Goal: Use online tool/utility: Utilize a website feature to perform a specific function

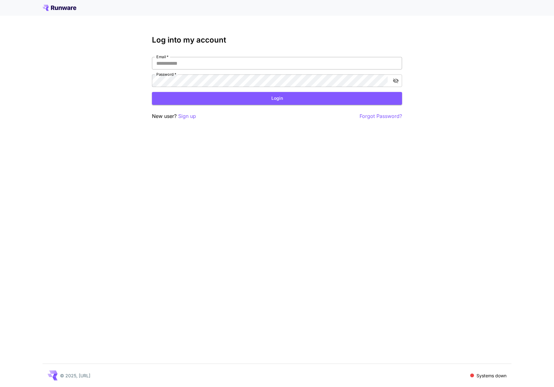
click at [216, 68] on input "Email   *" at bounding box center [277, 63] width 250 height 13
click at [393, 60] on input "Email   *" at bounding box center [277, 63] width 250 height 13
click at [0, 386] on com-1password-button at bounding box center [0, 387] width 0 height 0
type input "**********"
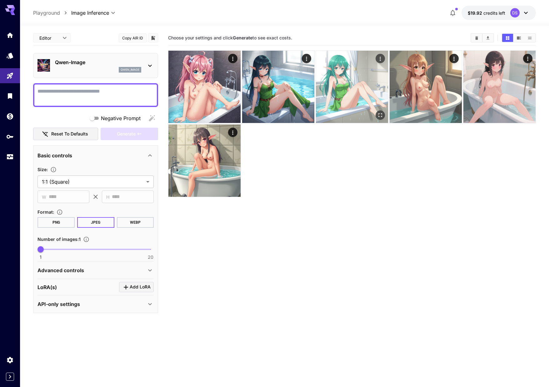
click at [334, 82] on img at bounding box center [352, 87] width 72 height 72
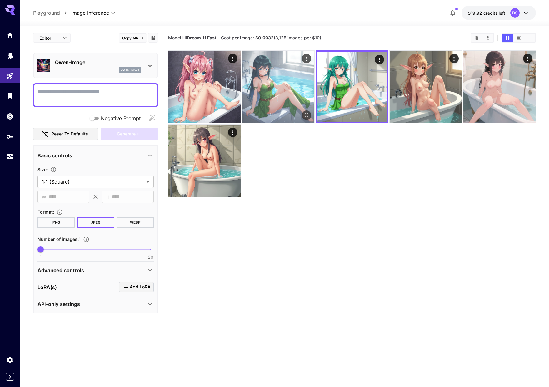
click at [291, 86] on img at bounding box center [278, 87] width 72 height 72
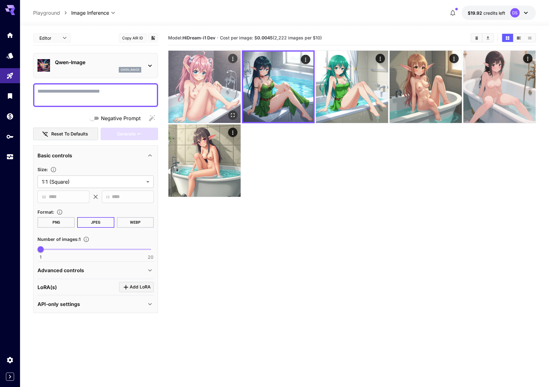
click at [218, 81] on img at bounding box center [204, 87] width 72 height 72
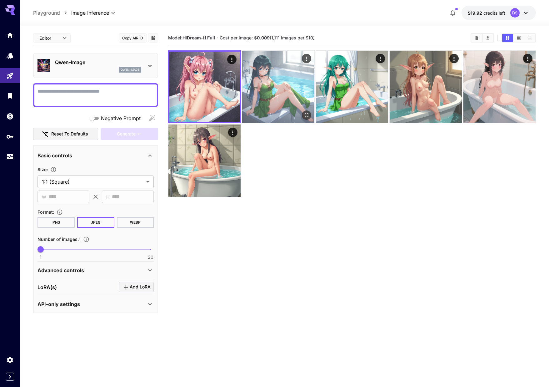
click at [281, 85] on img at bounding box center [278, 87] width 72 height 72
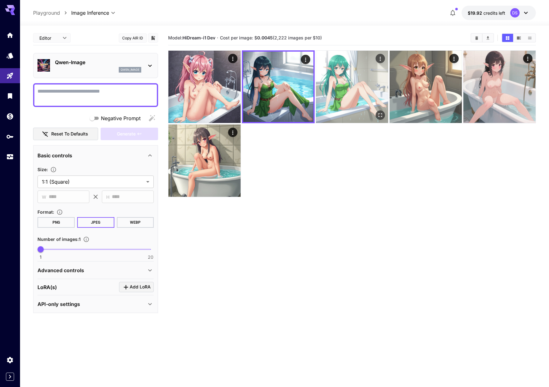
click at [349, 88] on img at bounding box center [352, 87] width 72 height 72
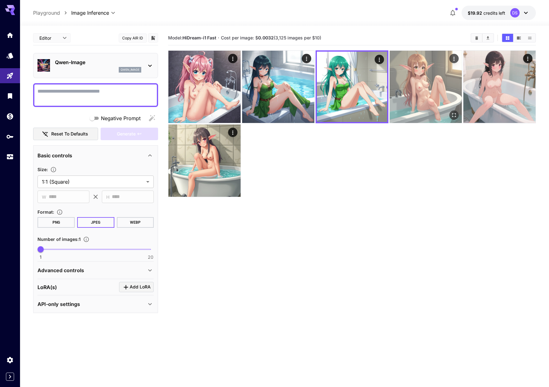
click at [442, 89] on img at bounding box center [426, 87] width 72 height 72
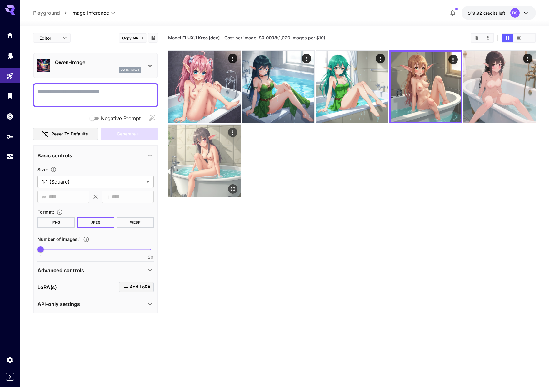
click at [215, 148] on img at bounding box center [204, 160] width 72 height 72
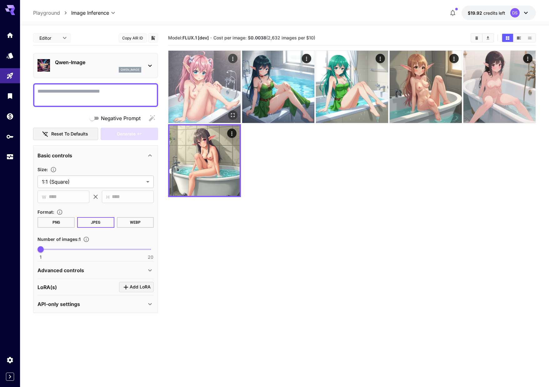
click at [210, 98] on img at bounding box center [204, 87] width 72 height 72
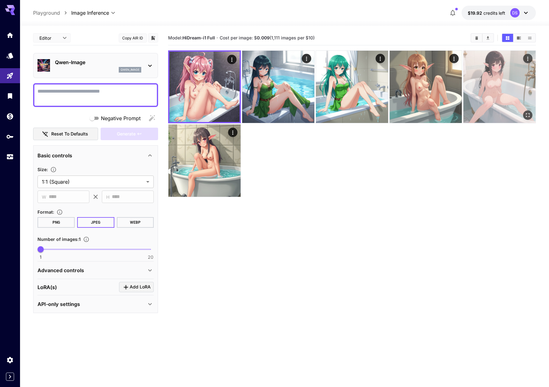
click at [496, 91] on img at bounding box center [500, 87] width 72 height 72
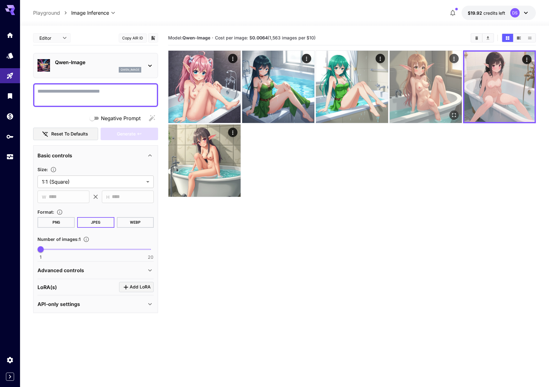
click at [448, 82] on img at bounding box center [426, 87] width 72 height 72
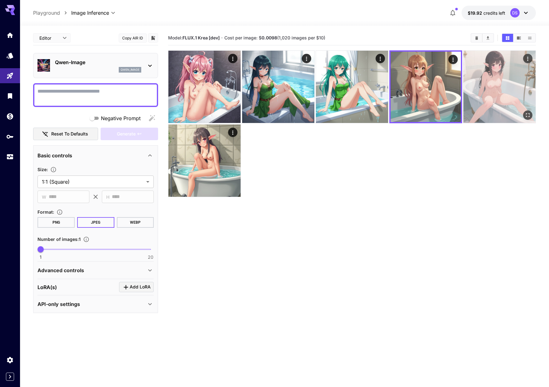
click at [502, 82] on img at bounding box center [500, 87] width 72 height 72
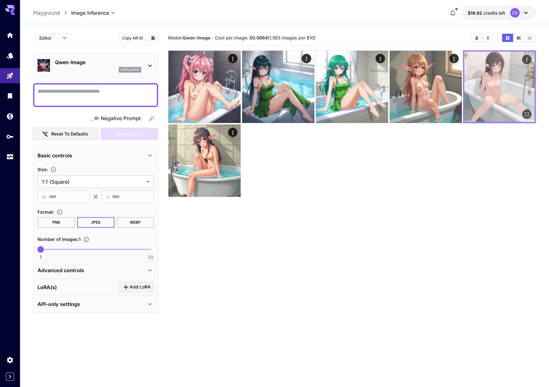
click at [527, 59] on icon "Actions" at bounding box center [526, 60] width 1 height 4
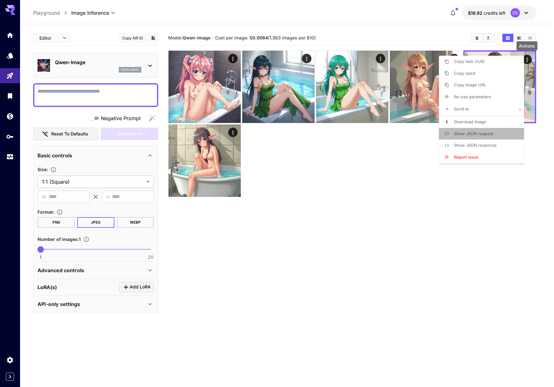
click at [500, 133] on li "Show JSON request" at bounding box center [483, 134] width 89 height 12
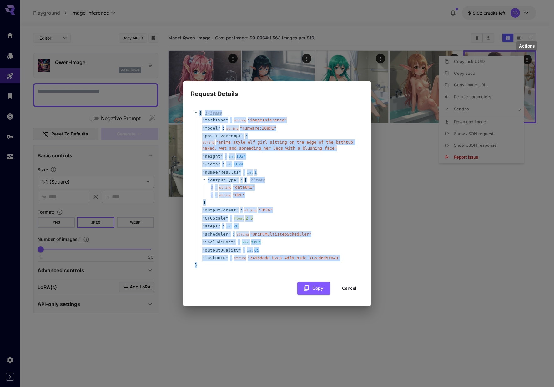
drag, startPoint x: 209, startPoint y: 268, endPoint x: 178, endPoint y: 109, distance: 161.2
click at [178, 109] on div "Request Details { 14 item s " taskType " : string " imageInference " " model " …" at bounding box center [277, 193] width 554 height 387
copy div "{ 14 item s " taskType " : string " imageInference " " model " : string " runwa…"
click at [365, 173] on div "{ 14 item s " taskType " : string " imageInference " " model " : string " runwa…" at bounding box center [277, 202] width 188 height 207
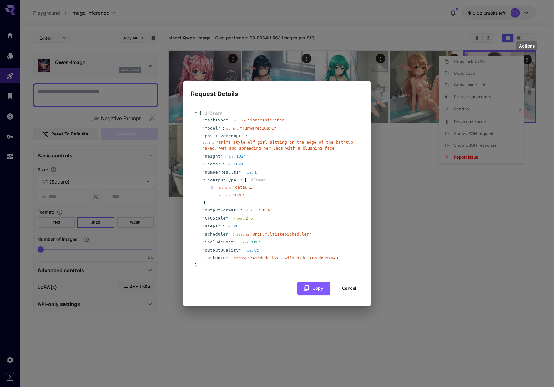
click at [343, 288] on button "Cancel" at bounding box center [349, 288] width 28 height 13
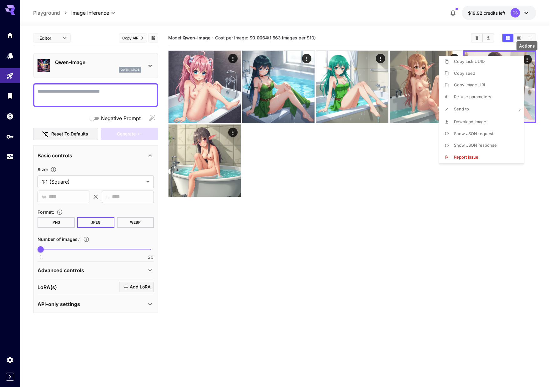
click at [14, 273] on div at bounding box center [277, 193] width 554 height 387
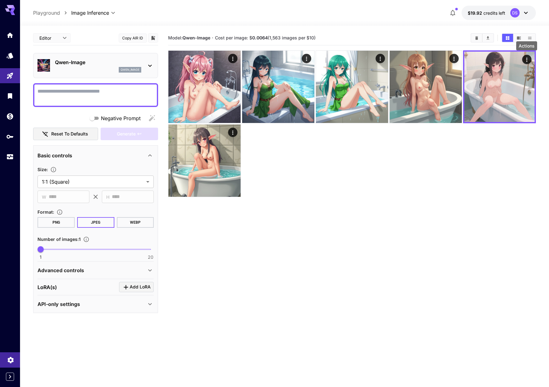
click at [5, 362] on link at bounding box center [10, 359] width 20 height 15
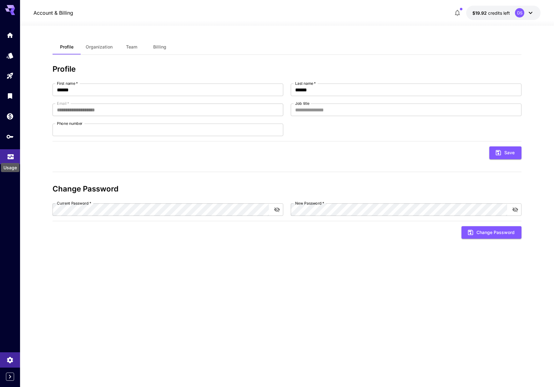
click at [12, 158] on icon "Usage" at bounding box center [11, 155] width 8 height 8
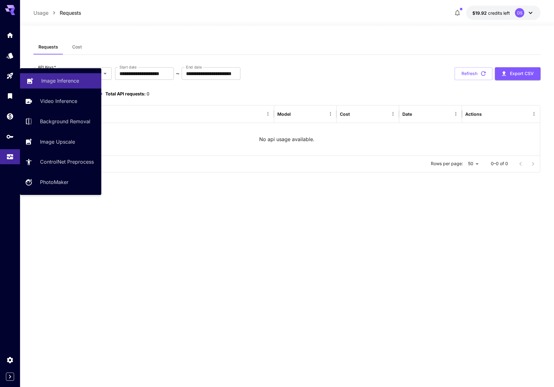
click at [54, 80] on p "Image Inference" at bounding box center [60, 81] width 38 height 8
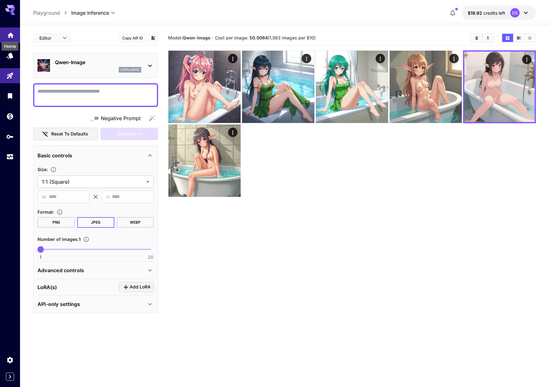
click at [9, 37] on div "Home" at bounding box center [10, 44] width 18 height 14
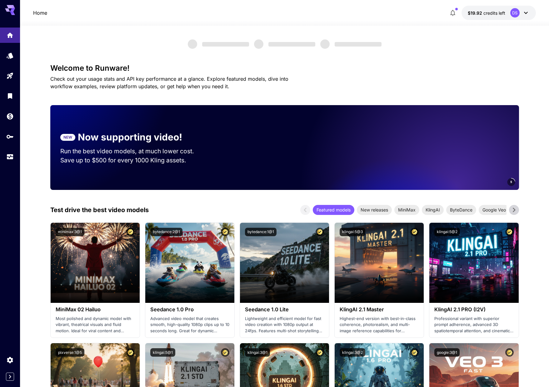
click at [11, 7] on icon at bounding box center [10, 8] width 10 height 7
click at [10, 376] on icon "Expand sidebar" at bounding box center [10, 376] width 2 height 4
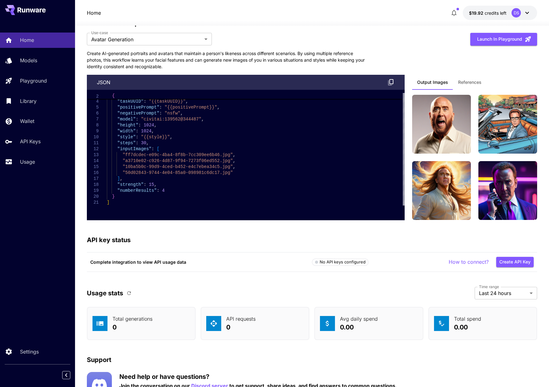
scroll to position [1515, 0]
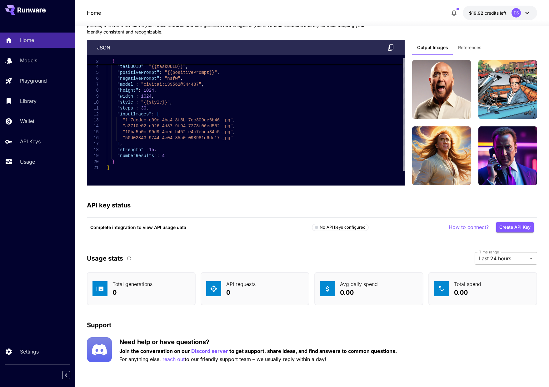
click at [382, 207] on div "API key status" at bounding box center [312, 204] width 450 height 9
click at [460, 227] on p "How to connect?" at bounding box center [469, 227] width 40 height 8
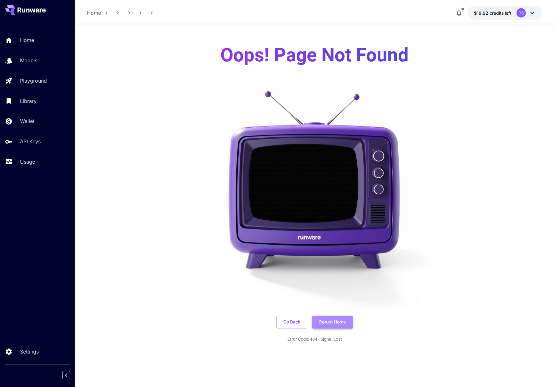
click at [326, 321] on button "Return Home" at bounding box center [332, 321] width 40 height 13
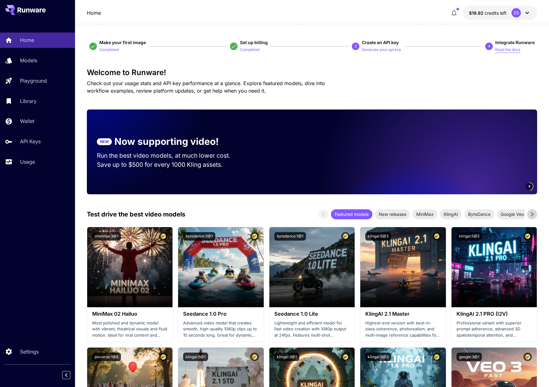
click at [505, 49] on p "Read the docs" at bounding box center [507, 50] width 25 height 6
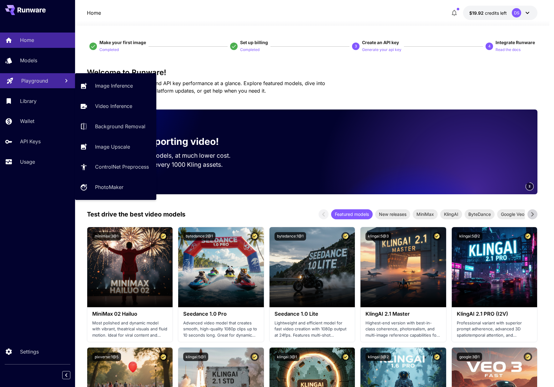
click at [33, 79] on p "Playground" at bounding box center [34, 81] width 27 height 8
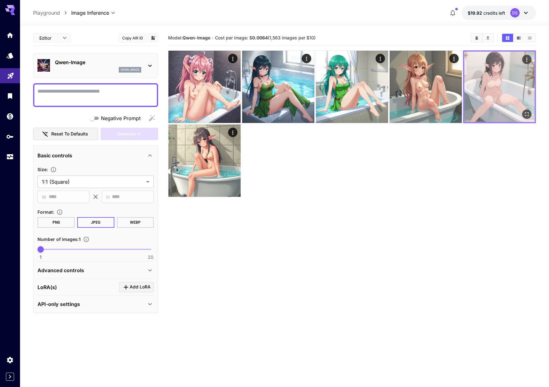
click at [522, 57] on div at bounding box center [499, 86] width 73 height 73
click at [524, 57] on icon "Actions" at bounding box center [527, 60] width 6 height 6
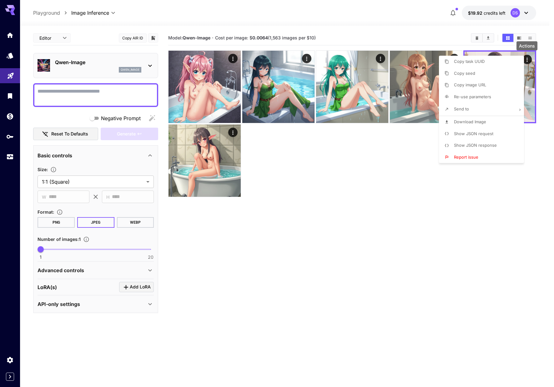
click at [479, 148] on p "Show JSON response" at bounding box center [475, 145] width 43 height 6
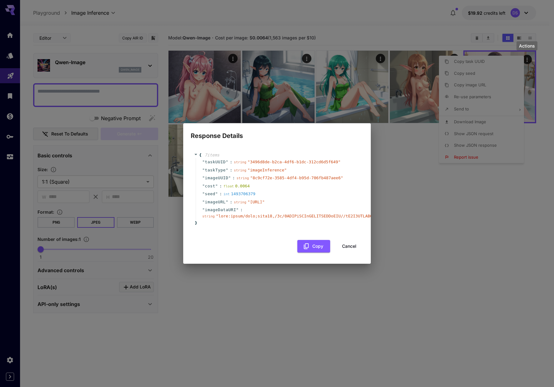
click at [323, 174] on div "" imageUUID " : string " 8c9cf72e-3585-4df4-b95d-706fb487aee6 "" at bounding box center [278, 178] width 164 height 8
click at [273, 231] on div "{ 7 item s " taskUUID " : string " 3496d8de-b2ca-4df6-b1dc-312cd6d5f649 " " tas…" at bounding box center [277, 189] width 173 height 87
click at [312, 248] on button "Copy" at bounding box center [313, 246] width 33 height 13
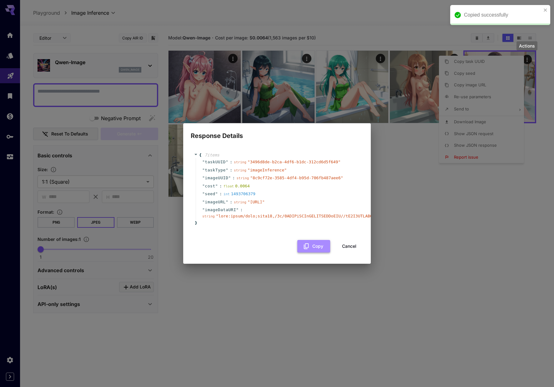
click at [313, 252] on button "Copy" at bounding box center [313, 246] width 33 height 13
drag, startPoint x: 363, startPoint y: 253, endPoint x: 285, endPoint y: 212, distance: 87.7
click at [286, 212] on div "{ 7 item s " taskUUID " : string " 3496d8de-b2ca-4df6-b1dc-312cd6d5f649 " " tas…" at bounding box center [277, 199] width 173 height 107
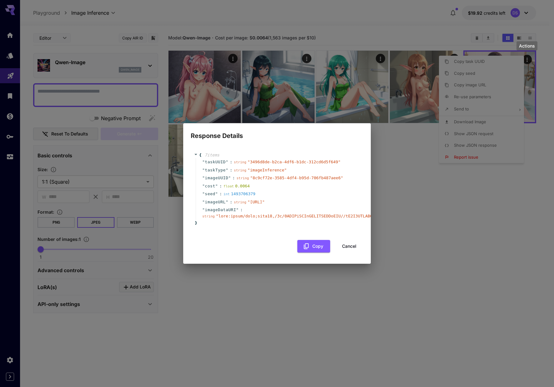
click at [259, 92] on div "Response Details { 7 item s " taskUUID " : string " 3496d8de-b2ca-4df6-b1dc-312…" at bounding box center [277, 193] width 554 height 387
click at [343, 248] on button "Cancel" at bounding box center [349, 246] width 28 height 13
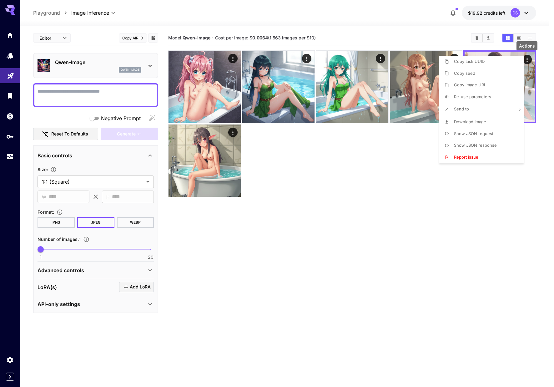
click at [399, 191] on div at bounding box center [277, 193] width 554 height 387
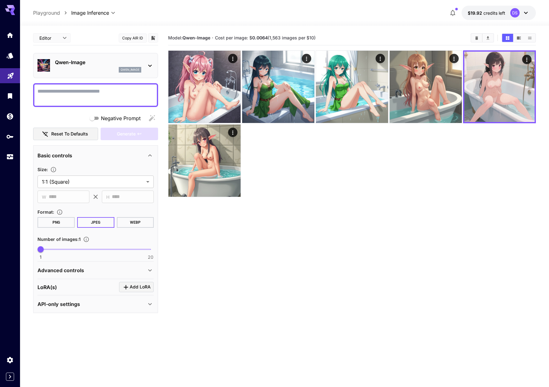
click at [425, 229] on section "Model: Qwen-Image · Cost per image: $ 0.0064 (1,563 images per $10)" at bounding box center [352, 224] width 368 height 387
click at [10, 138] on icon "API Keys" at bounding box center [11, 135] width 8 height 8
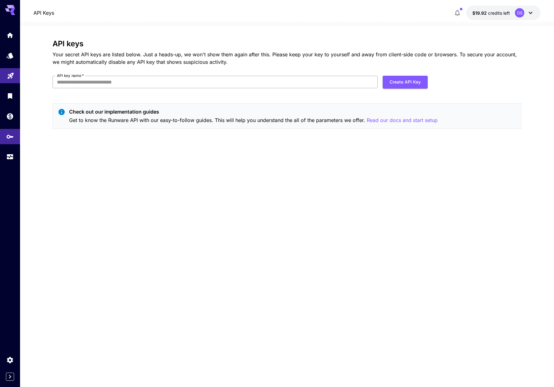
click at [322, 76] on input "API key name   *" at bounding box center [215, 82] width 325 height 13
type input "******"
click at [396, 80] on button "Create API Key" at bounding box center [405, 82] width 45 height 13
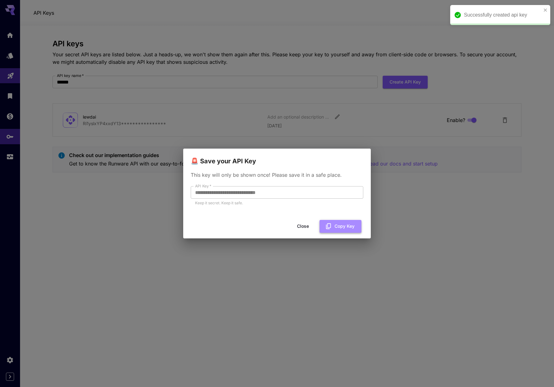
click at [335, 224] on button "Copy Key" at bounding box center [340, 226] width 42 height 13
click at [366, 102] on div "**********" at bounding box center [277, 193] width 554 height 387
click at [299, 224] on button "Close" at bounding box center [303, 226] width 28 height 13
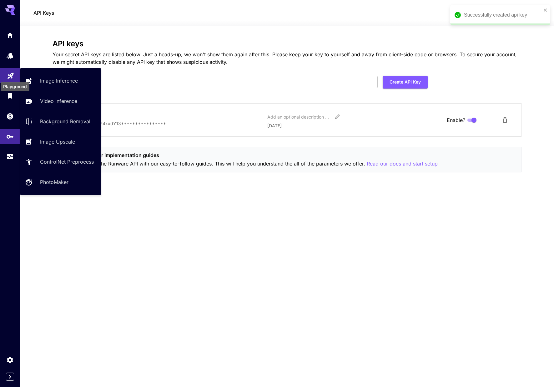
click at [10, 74] on icon "Playground" at bounding box center [11, 74] width 6 height 6
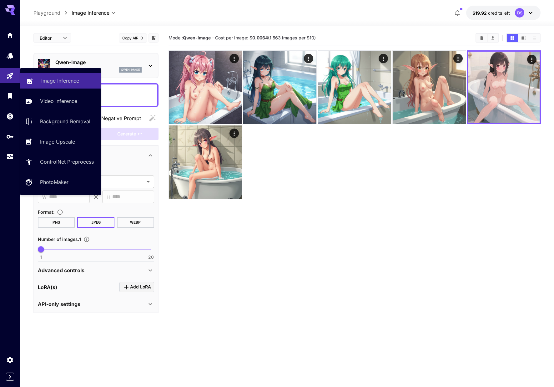
click at [48, 81] on p "Image Inference" at bounding box center [60, 81] width 38 height 8
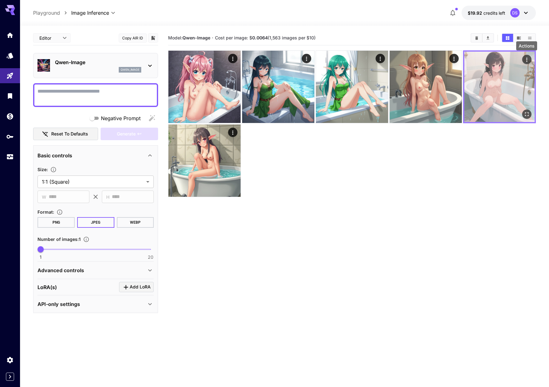
click at [526, 58] on icon "Actions" at bounding box center [527, 60] width 6 height 6
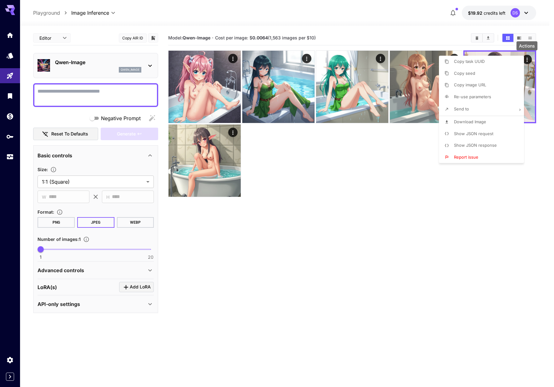
click at [476, 132] on span "Show JSON request" at bounding box center [473, 133] width 39 height 5
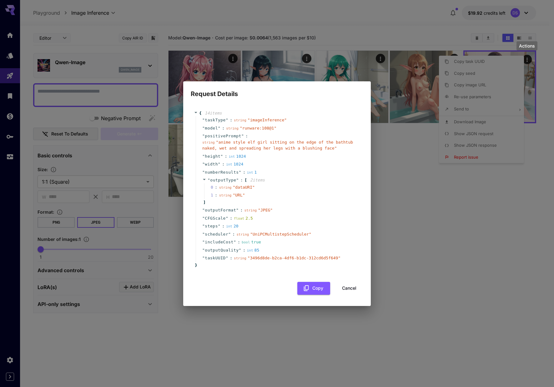
click at [141, 138] on div "Request Details { 14 item s " taskType " : string " imageInference " " model " …" at bounding box center [277, 193] width 554 height 387
click at [33, 71] on div "Request Details { 14 item s " taskType " : string " imageInference " " model " …" at bounding box center [277, 193] width 554 height 387
click at [351, 287] on button "Cancel" at bounding box center [349, 288] width 28 height 13
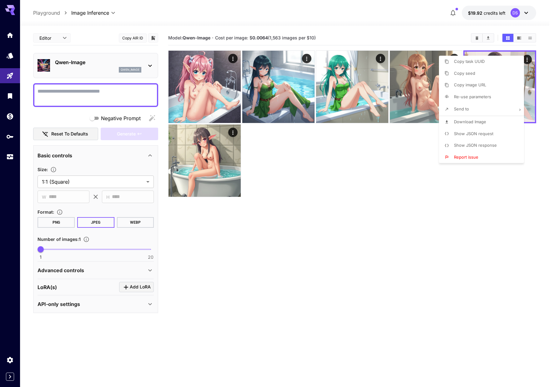
click at [12, 55] on div at bounding box center [277, 193] width 554 height 387
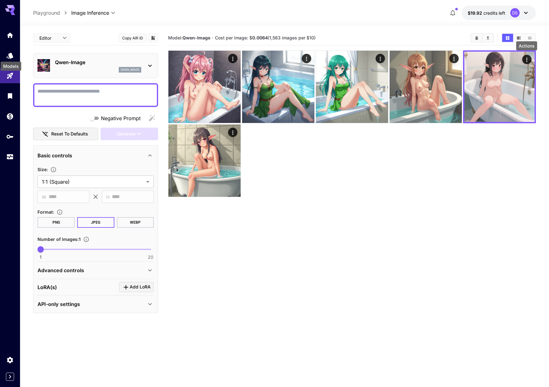
drag, startPoint x: 11, startPoint y: 57, endPoint x: 11, endPoint y: 60, distance: 3.1
click at [11, 60] on div "Models" at bounding box center [11, 64] width 22 height 14
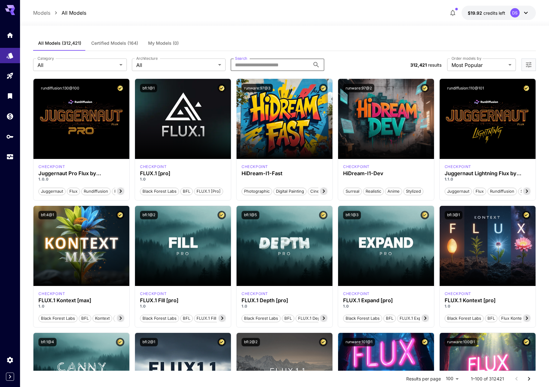
click at [283, 70] on input "Search" at bounding box center [270, 64] width 79 height 13
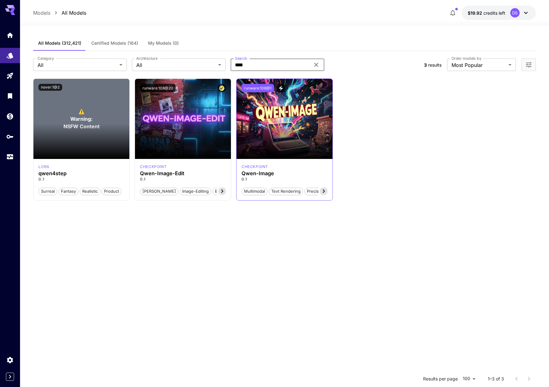
type input "****"
click at [261, 89] on button "runware:108@1" at bounding box center [258, 88] width 33 height 8
click at [413, 143] on div "⚠️ Warning: NSFW Content nover:1@2 lora qwen4step 0.1 Surreal Fantasy Realistic…" at bounding box center [284, 139] width 503 height 122
click at [151, 87] on button "runware:108@20" at bounding box center [158, 88] width 36 height 8
click at [254, 87] on button "runware:108@1" at bounding box center [258, 88] width 33 height 8
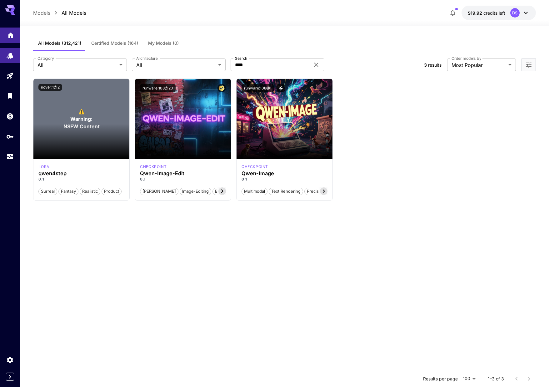
click at [9, 32] on icon "Home" at bounding box center [11, 33] width 6 height 5
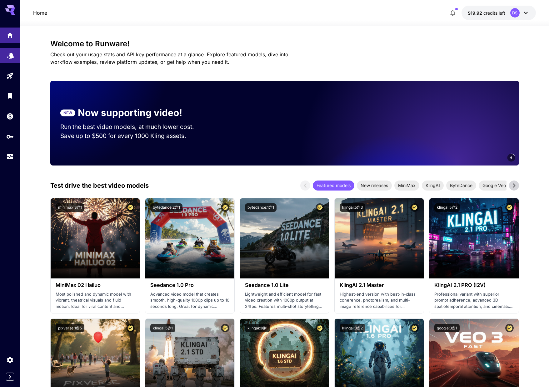
click at [8, 62] on link at bounding box center [10, 55] width 20 height 15
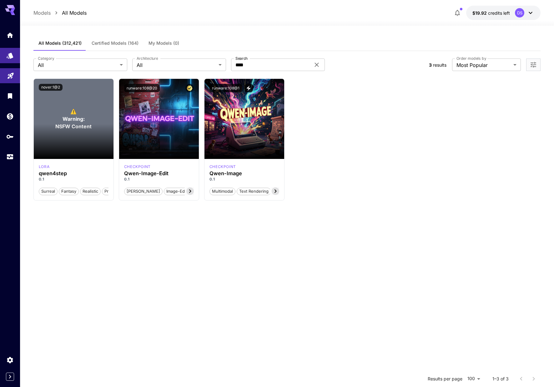
click at [15, 74] on link at bounding box center [10, 75] width 20 height 15
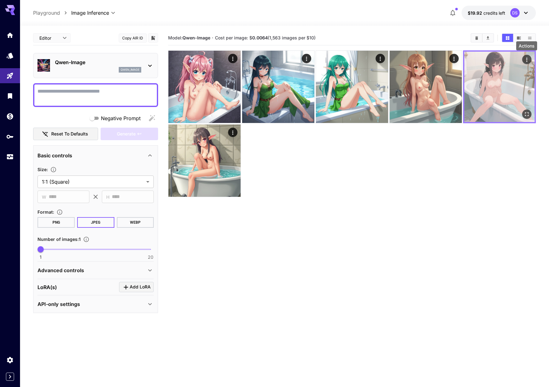
click at [526, 60] on icon "Actions" at bounding box center [527, 60] width 6 height 6
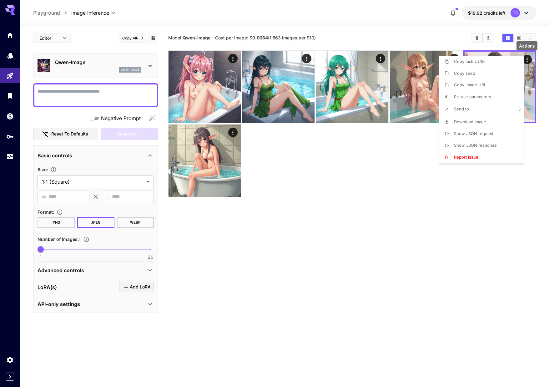
click at [473, 135] on span "Show JSON request" at bounding box center [473, 133] width 39 height 5
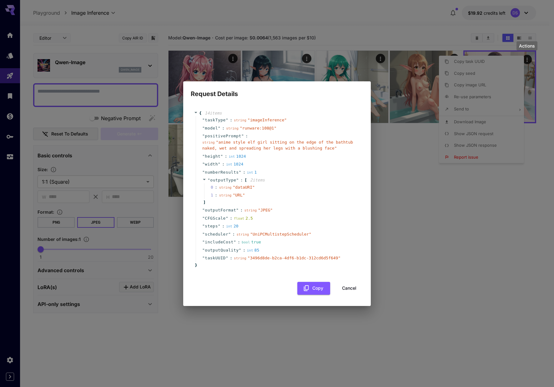
click at [258, 234] on span "" UniPCMultistepScheduler "" at bounding box center [280, 234] width 61 height 5
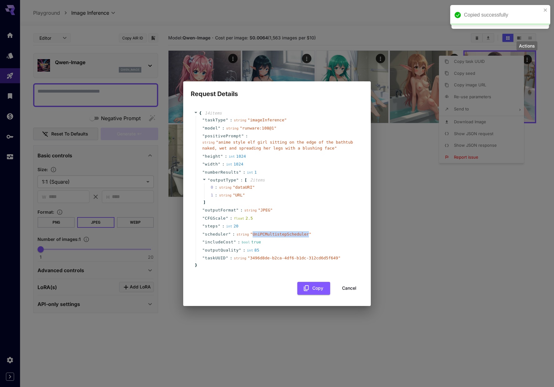
copy span "UniPCMultistepScheduler"
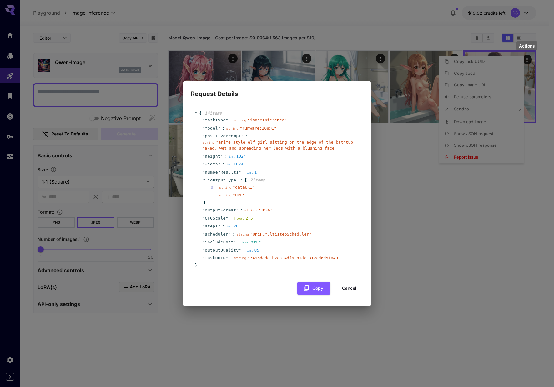
click at [221, 259] on span "taskUUID" at bounding box center [215, 258] width 21 height 6
click at [91, 175] on div "Request Details { 14 item s " taskType " : string " imageInference " " model " …" at bounding box center [277, 193] width 554 height 387
click at [362, 165] on div "{ 14 item s " taskType " : string " imageInference " " model " : string " runwa…" at bounding box center [277, 189] width 173 height 171
click at [361, 261] on div "{ 14 item s " taskType " : string " imageInference " " model " : string " runwa…" at bounding box center [277, 189] width 173 height 171
click at [345, 289] on button "Cancel" at bounding box center [349, 288] width 28 height 13
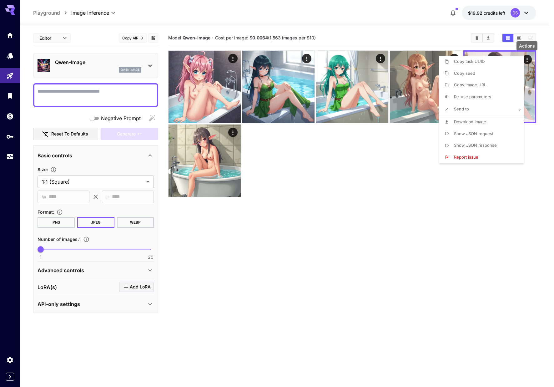
click at [307, 207] on div at bounding box center [277, 193] width 554 height 387
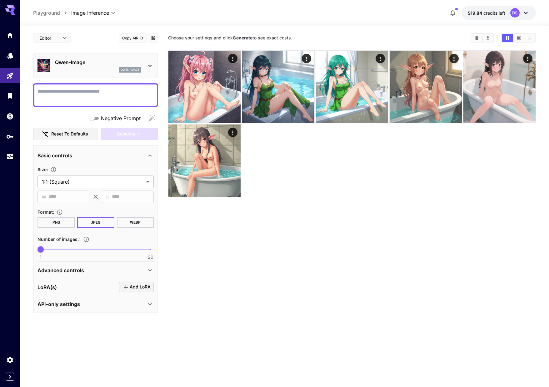
drag, startPoint x: 513, startPoint y: 207, endPoint x: 510, endPoint y: 193, distance: 14.2
click at [513, 207] on section "Choose your settings and click Generate to see exact costs." at bounding box center [352, 224] width 368 height 387
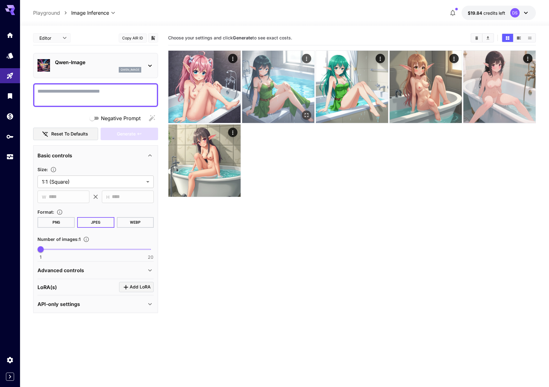
click at [266, 81] on img at bounding box center [278, 87] width 72 height 72
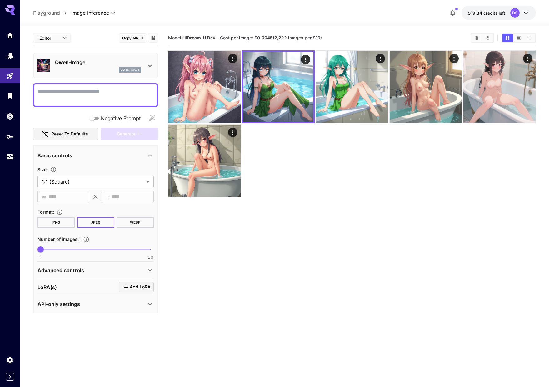
click at [415, 214] on section "Model: HiDream-i1 Dev · Cost per image: $ 0.0045 (2,222 images per $10)" at bounding box center [352, 224] width 368 height 387
drag, startPoint x: 437, startPoint y: 199, endPoint x: 422, endPoint y: 175, distance: 28.3
click at [437, 199] on section "Model: HiDream-i1 Dev · Cost per image: $ 0.0045 (2,222 images per $10)" at bounding box center [352, 224] width 368 height 387
click at [131, 93] on textarea "Negative Prompt" at bounding box center [96, 95] width 116 height 15
type textarea "**"
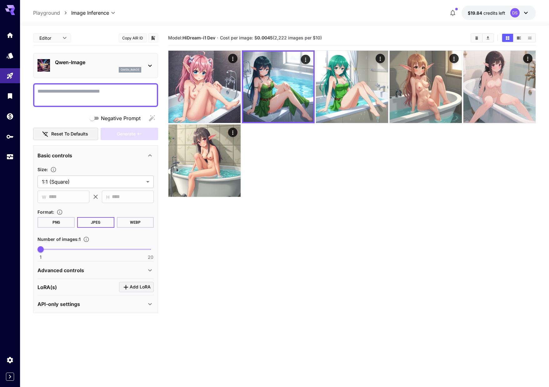
click at [98, 100] on textarea "Negative Prompt" at bounding box center [96, 95] width 116 height 15
click at [86, 265] on div "Advanced controls" at bounding box center [96, 270] width 116 height 15
click at [84, 273] on div "Advanced controls" at bounding box center [92, 270] width 109 height 8
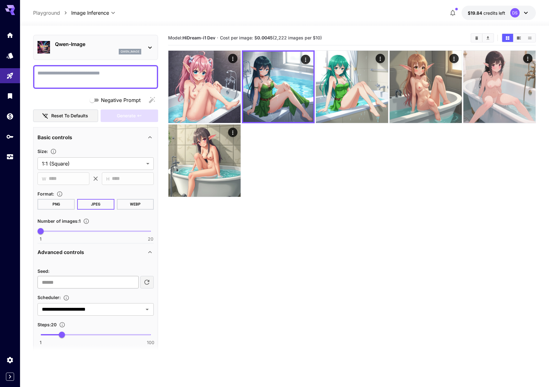
scroll to position [89, 0]
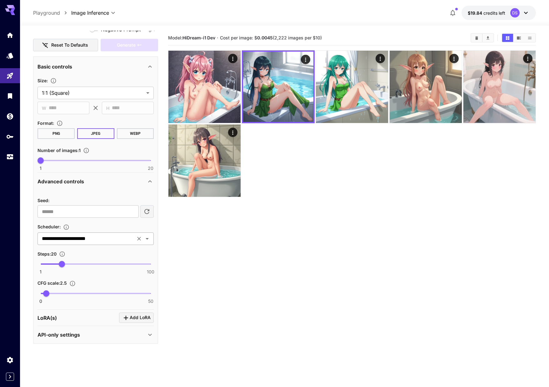
click at [93, 235] on input "**********" at bounding box center [86, 238] width 94 height 9
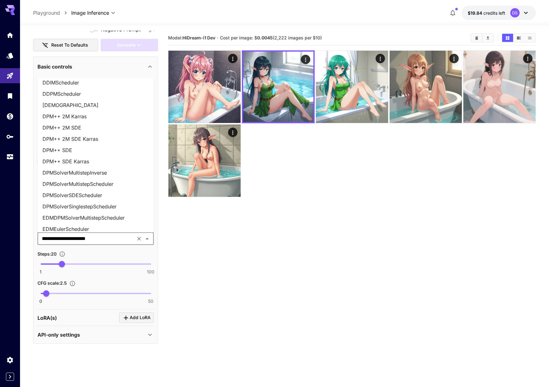
scroll to position [0, 0]
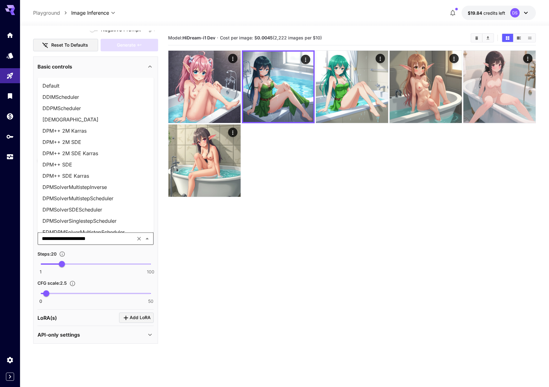
click at [89, 85] on li "Default" at bounding box center [96, 85] width 116 height 11
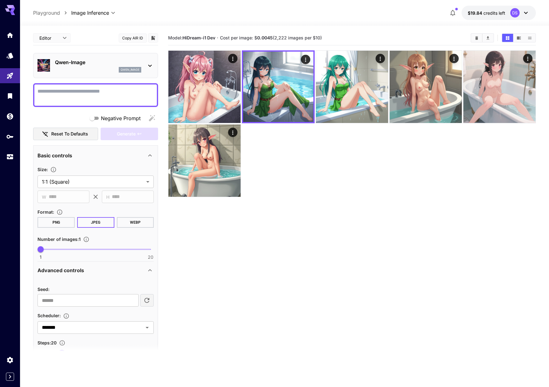
click at [83, 93] on textarea "Negative Prompt" at bounding box center [96, 95] width 116 height 15
paste textarea "**********"
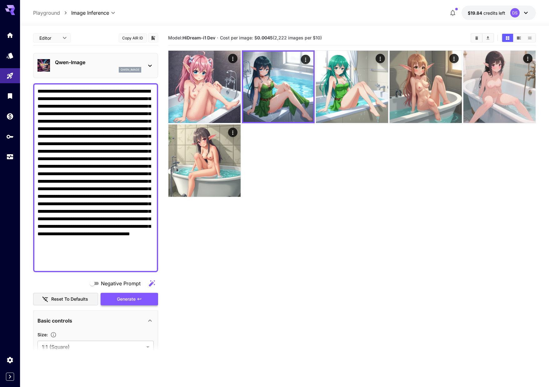
type textarea "**********"
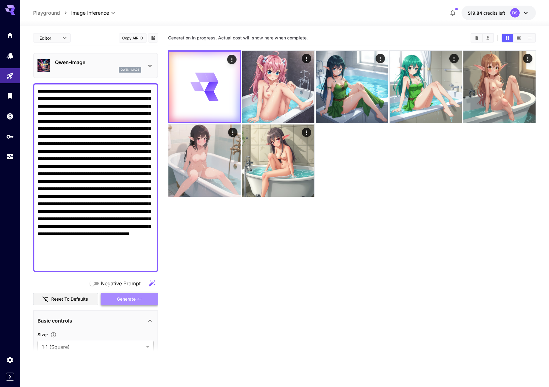
click at [126, 296] on span "Generate" at bounding box center [126, 299] width 19 height 8
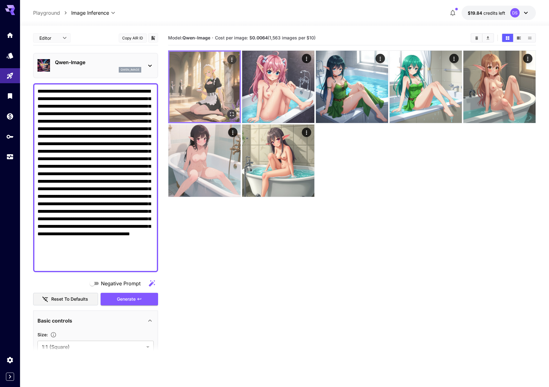
click at [198, 75] on img at bounding box center [204, 87] width 70 height 70
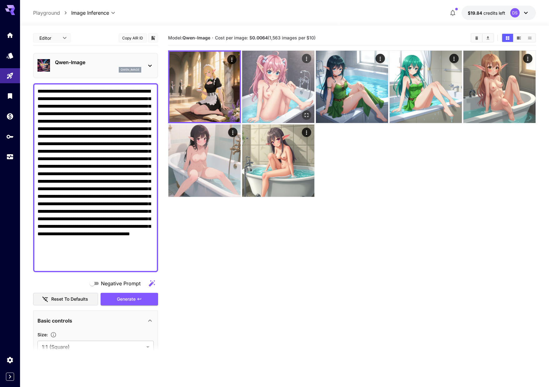
click at [284, 82] on img at bounding box center [278, 87] width 72 height 72
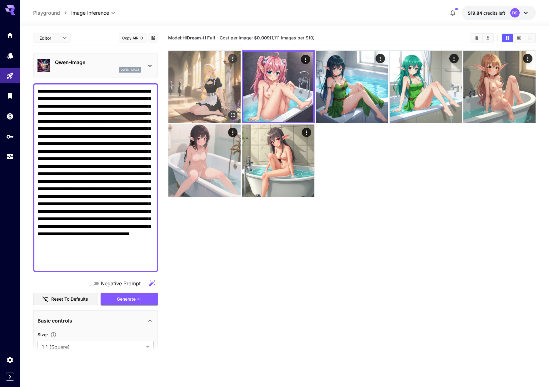
click at [215, 87] on img at bounding box center [204, 87] width 72 height 72
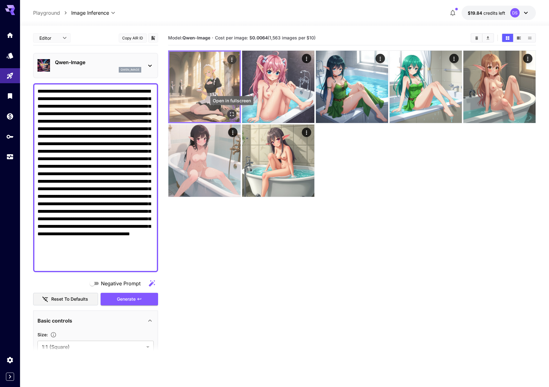
click at [233, 111] on icon "Open in fullscreen" at bounding box center [232, 114] width 6 height 6
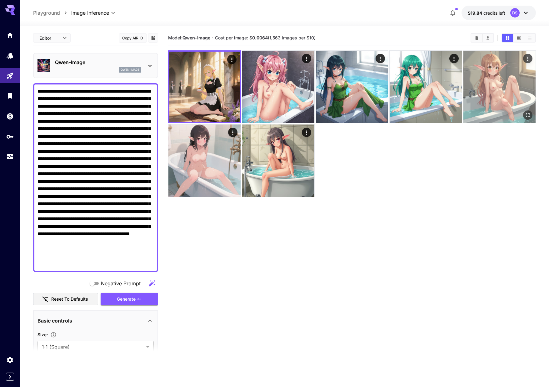
click at [489, 78] on img at bounding box center [500, 87] width 72 height 72
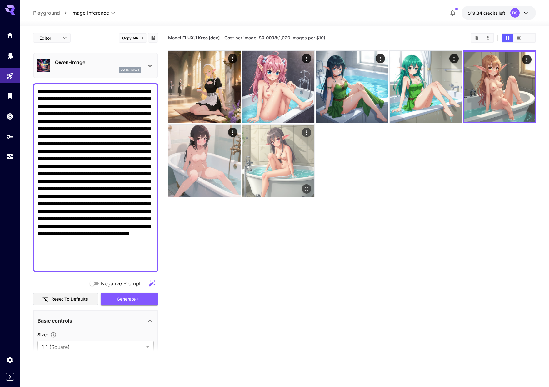
click at [295, 136] on img at bounding box center [278, 160] width 72 height 72
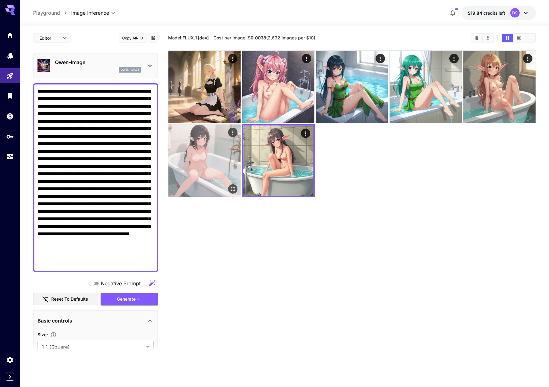
click at [206, 143] on img at bounding box center [204, 160] width 72 height 72
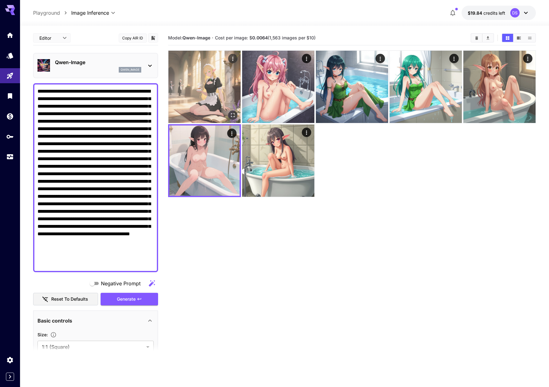
click at [220, 78] on img at bounding box center [204, 87] width 72 height 72
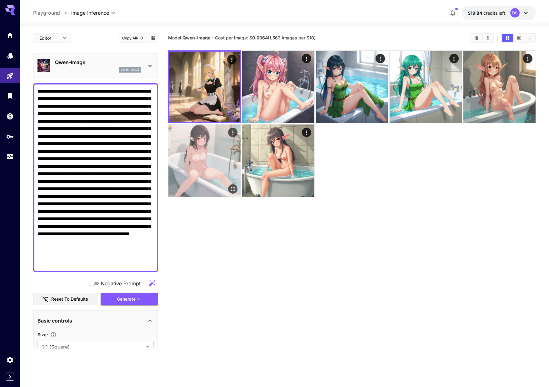
click at [217, 151] on img at bounding box center [204, 160] width 72 height 72
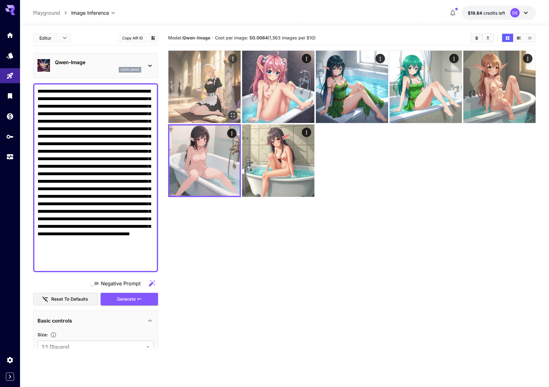
click at [214, 93] on img at bounding box center [204, 87] width 72 height 72
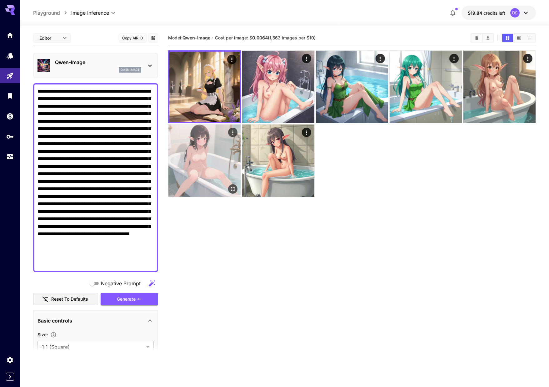
click at [221, 149] on img at bounding box center [204, 160] width 72 height 72
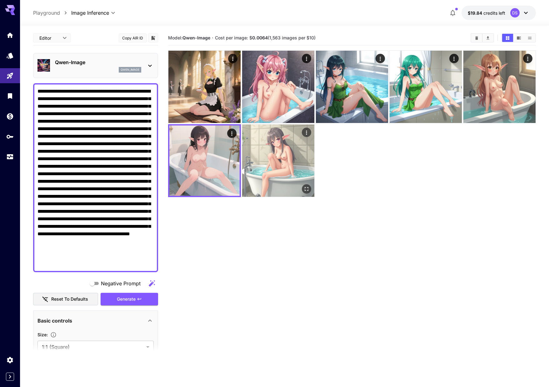
click at [272, 143] on img at bounding box center [278, 160] width 72 height 72
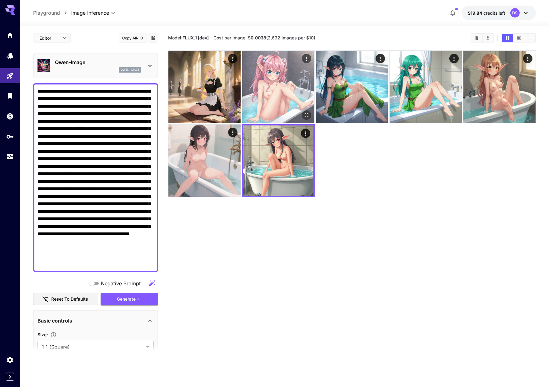
click at [266, 82] on img at bounding box center [278, 87] width 72 height 72
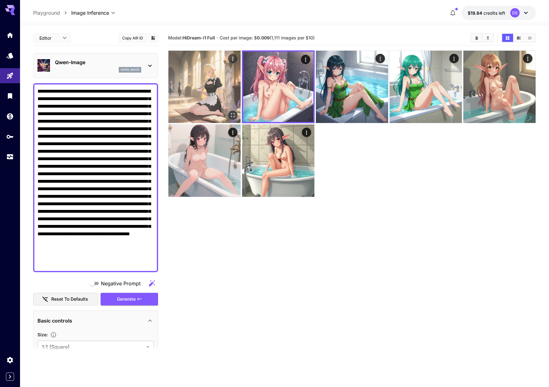
click at [205, 88] on img at bounding box center [204, 87] width 72 height 72
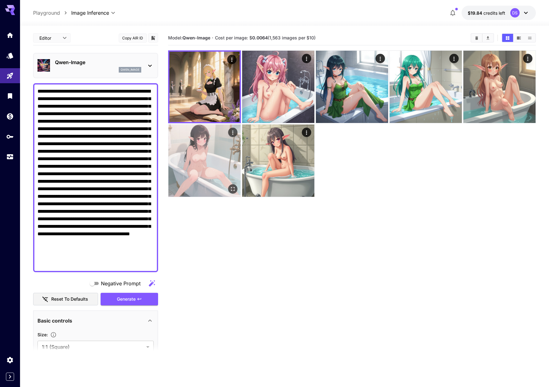
drag, startPoint x: 205, startPoint y: 144, endPoint x: 204, endPoint y: 126, distance: 18.2
click at [205, 144] on img at bounding box center [204, 160] width 72 height 72
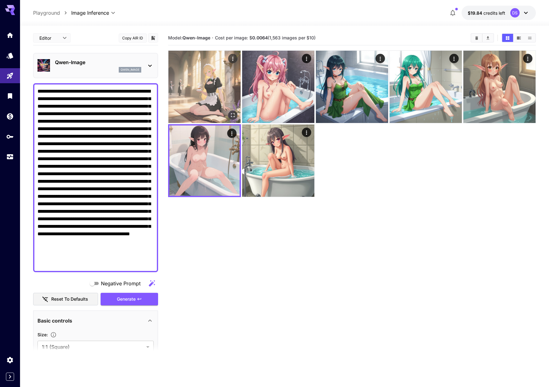
click at [203, 93] on img at bounding box center [204, 87] width 72 height 72
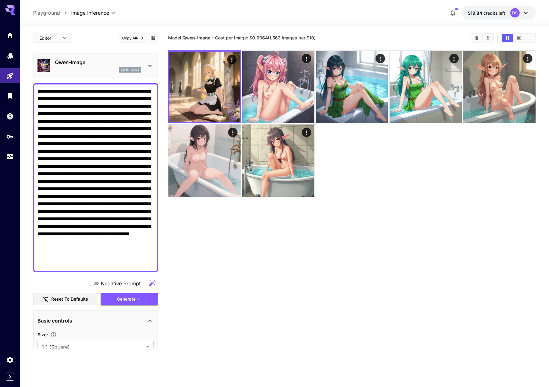
click at [425, 207] on section "Model: Qwen-Image · Cost per image: $ 0.0064 (1,563 images per $10)" at bounding box center [352, 224] width 368 height 387
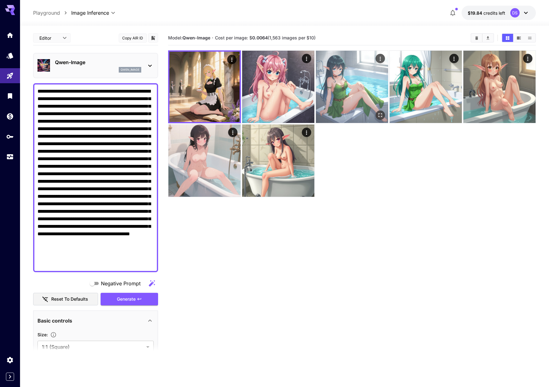
click at [349, 83] on img at bounding box center [352, 87] width 72 height 72
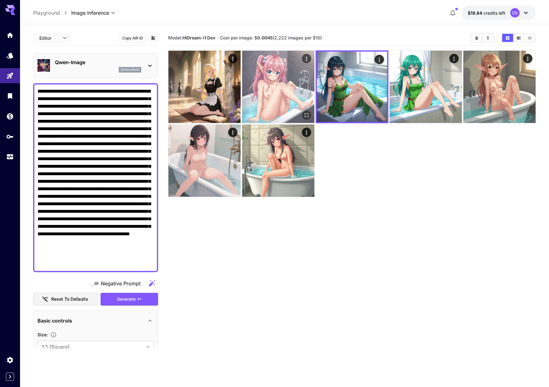
click at [296, 82] on img at bounding box center [278, 87] width 72 height 72
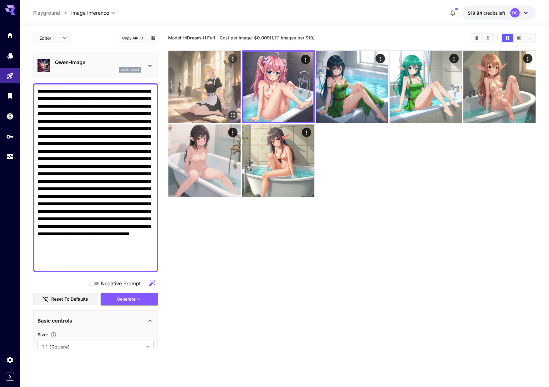
click at [222, 79] on img at bounding box center [204, 87] width 72 height 72
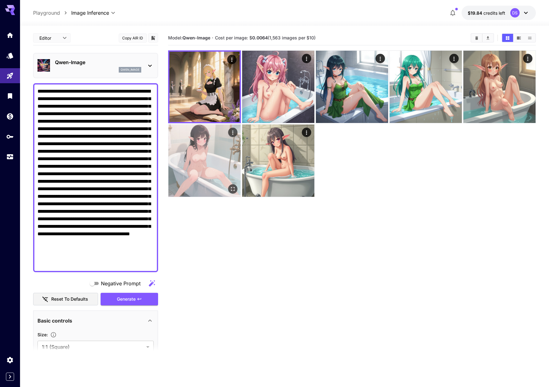
click at [222, 148] on img at bounding box center [204, 160] width 72 height 72
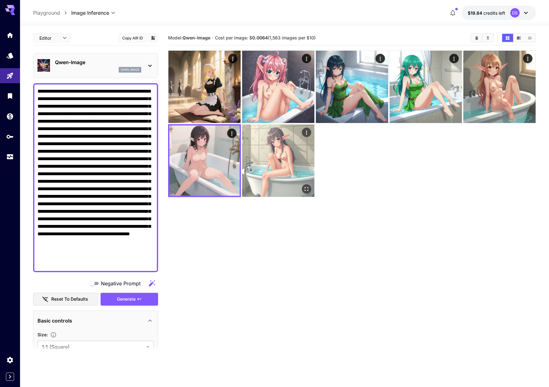
click at [277, 145] on img at bounding box center [278, 160] width 72 height 72
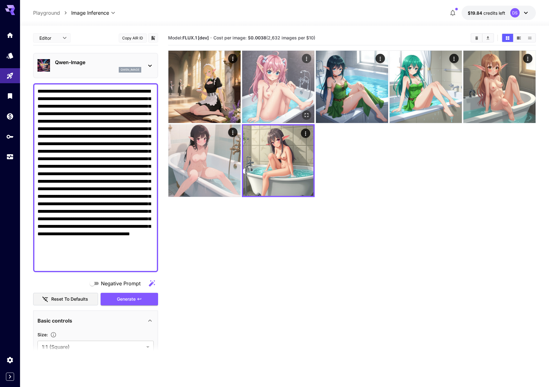
click at [280, 83] on img at bounding box center [278, 87] width 72 height 72
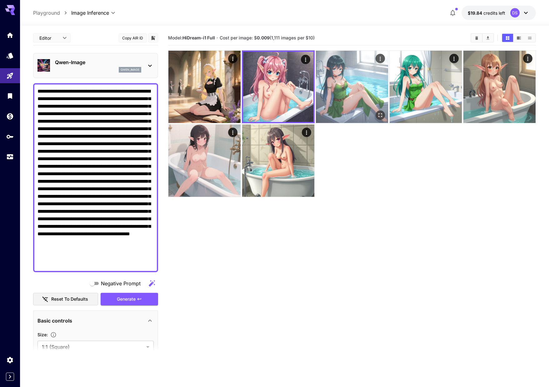
click at [335, 78] on img at bounding box center [352, 87] width 72 height 72
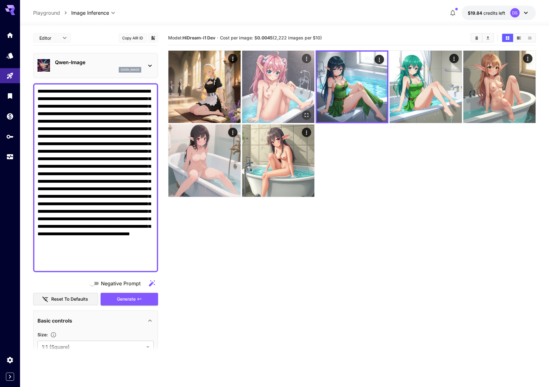
click at [288, 96] on img at bounding box center [278, 87] width 72 height 72
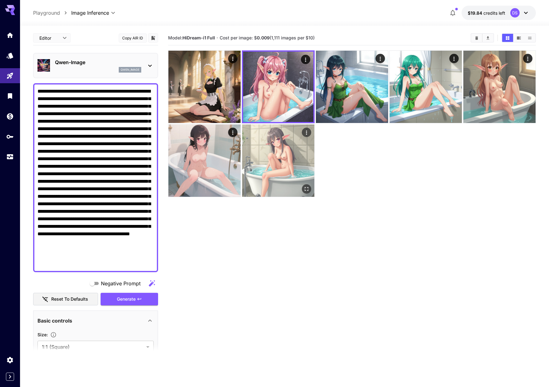
click at [284, 150] on img at bounding box center [278, 160] width 72 height 72
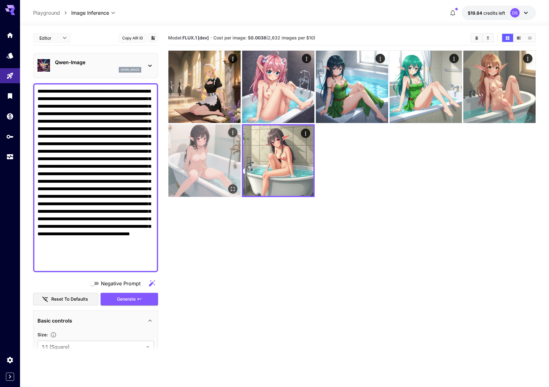
click at [224, 154] on img at bounding box center [204, 160] width 72 height 72
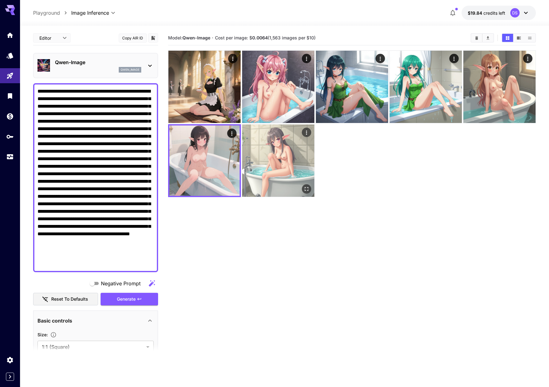
click at [281, 153] on img at bounding box center [278, 160] width 72 height 72
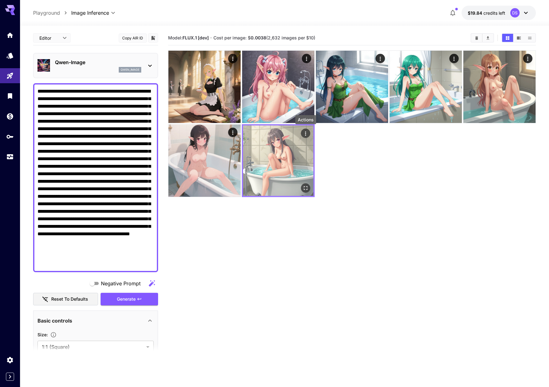
click at [305, 130] on div "Actions" at bounding box center [306, 133] width 6 height 8
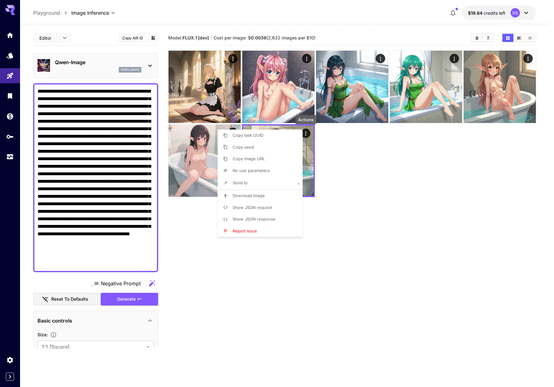
click at [336, 151] on div at bounding box center [277, 193] width 554 height 387
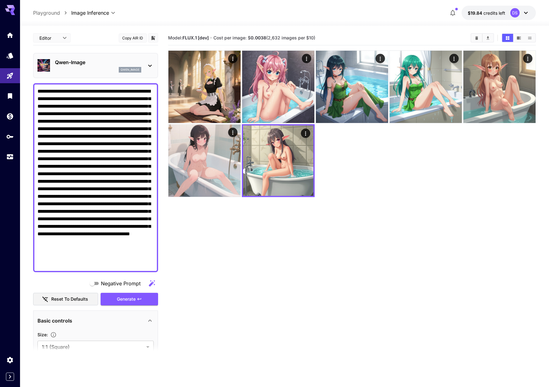
click at [100, 62] on p "Qwen-Image" at bounding box center [98, 62] width 86 height 8
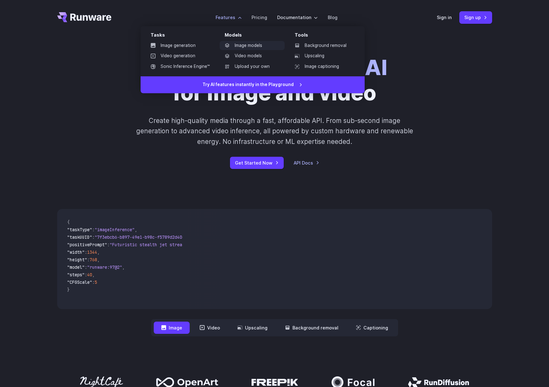
click at [250, 45] on link "Image models" at bounding box center [252, 45] width 65 height 9
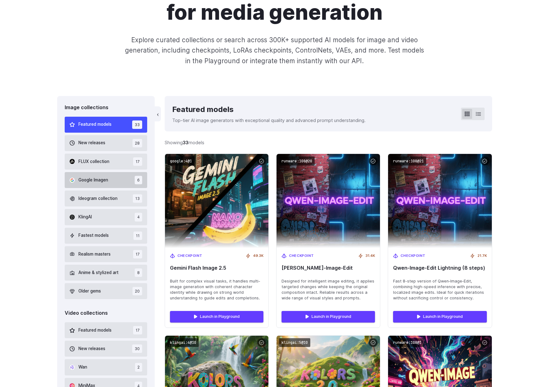
scroll to position [94, 0]
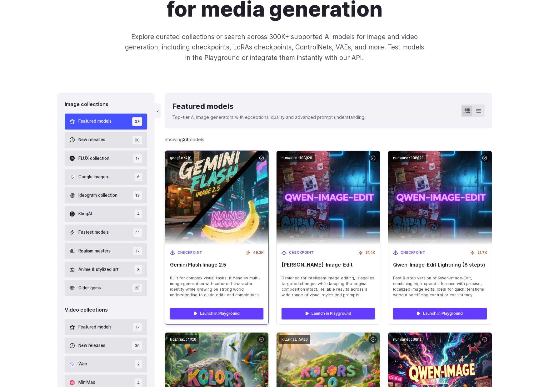
drag, startPoint x: 104, startPoint y: 158, endPoint x: 177, endPoint y: 164, distance: 72.4
click at [219, 209] on img at bounding box center [217, 197] width 114 height 103
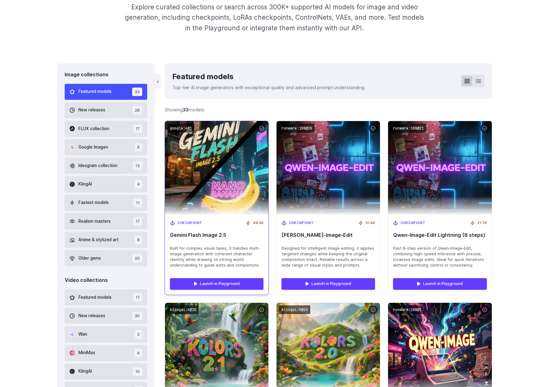
scroll to position [125, 0]
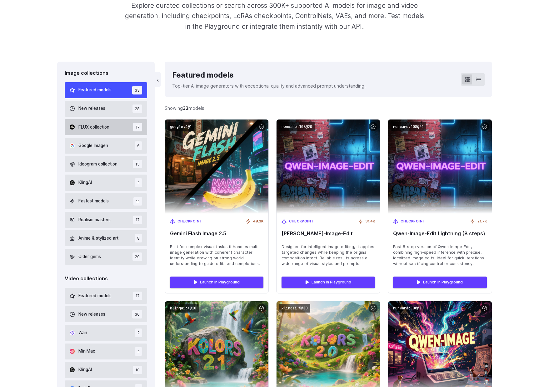
click at [102, 126] on span "FLUX collection" at bounding box center [93, 127] width 31 height 7
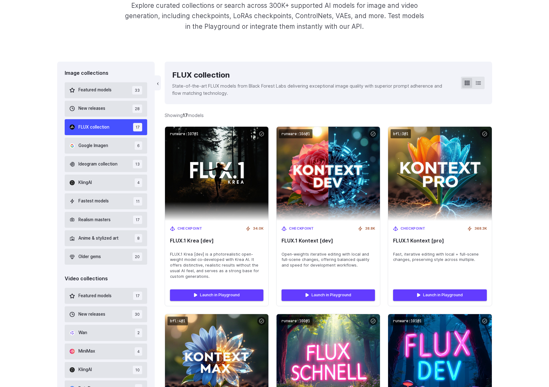
scroll to position [147, 0]
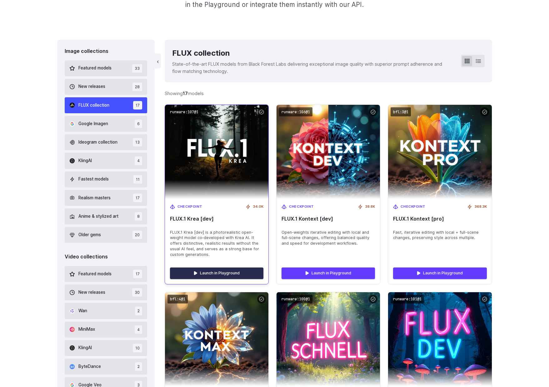
click at [215, 272] on link "Launch in Playground" at bounding box center [216, 272] width 93 height 11
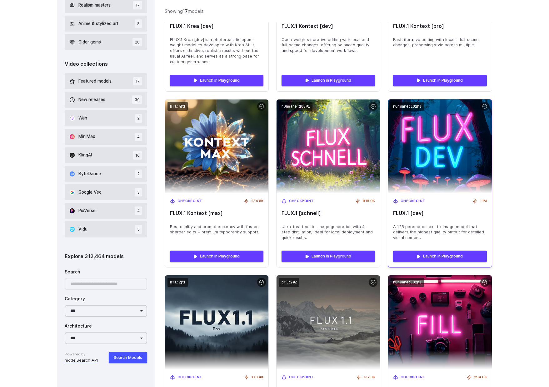
click at [422, 230] on span "A 12B parameter text-to-image model that delivers the highest quality output fo…" at bounding box center [439, 232] width 93 height 17
click at [415, 107] on code "runware:101@1" at bounding box center [407, 106] width 33 height 9
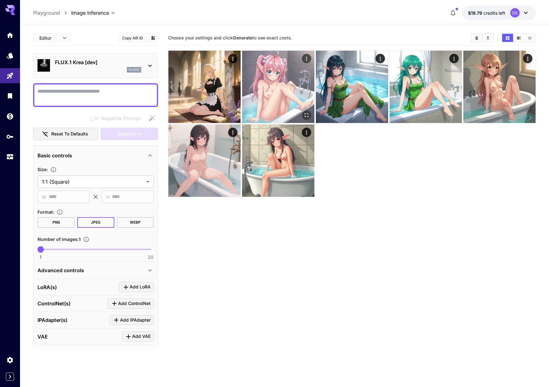
click at [259, 72] on img at bounding box center [278, 87] width 72 height 72
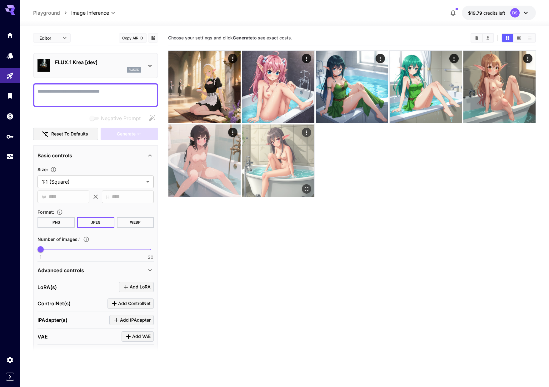
click at [269, 134] on img at bounding box center [278, 160] width 72 height 72
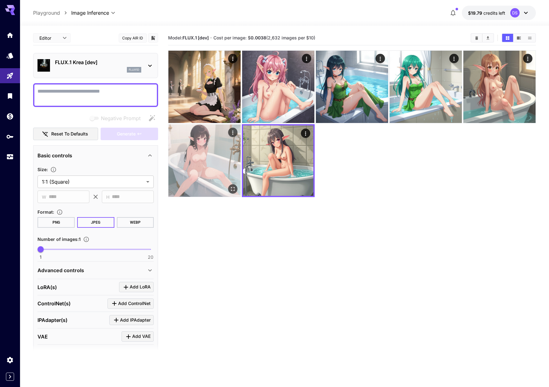
click at [199, 138] on img at bounding box center [204, 160] width 72 height 72
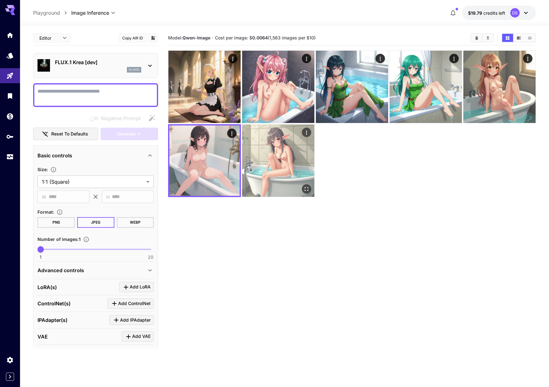
click at [269, 136] on img at bounding box center [278, 160] width 72 height 72
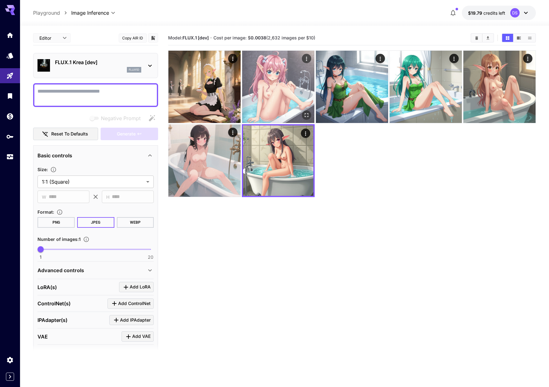
click at [273, 83] on img at bounding box center [278, 87] width 72 height 72
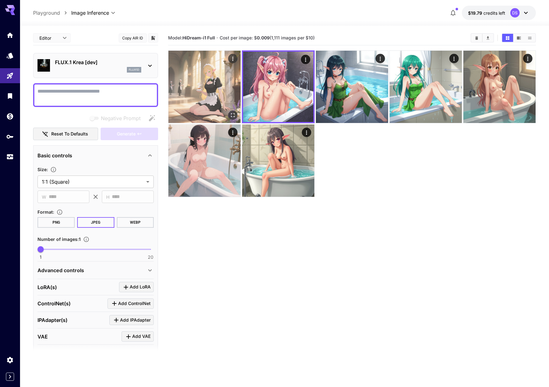
click at [203, 80] on img at bounding box center [204, 87] width 72 height 72
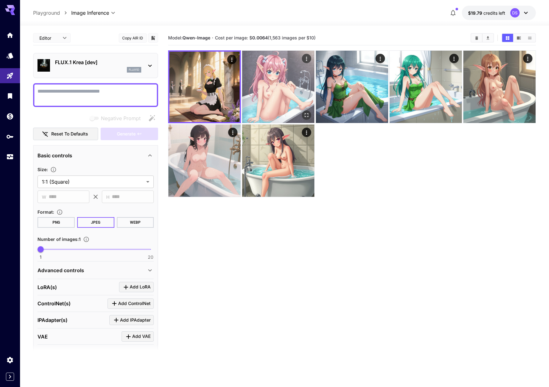
click at [260, 82] on img at bounding box center [278, 87] width 72 height 72
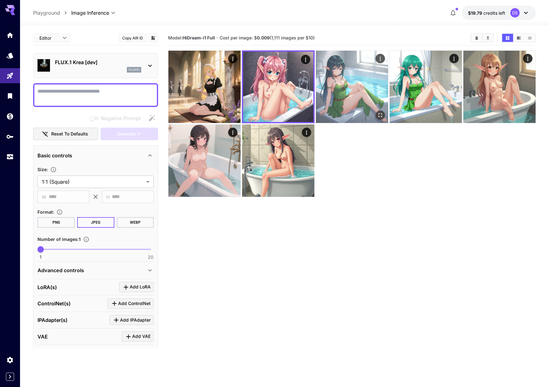
click at [373, 77] on img at bounding box center [352, 87] width 72 height 72
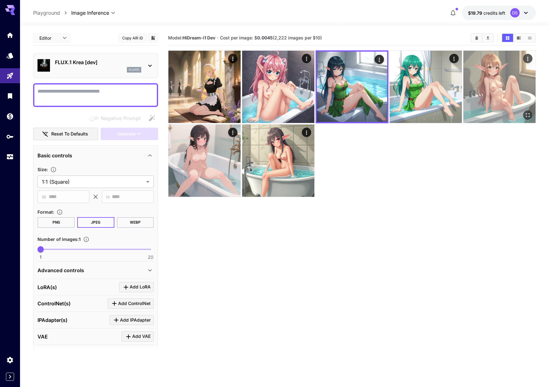
click at [472, 78] on img at bounding box center [500, 87] width 72 height 72
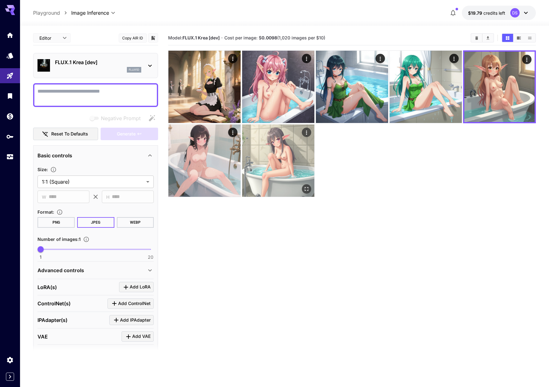
click at [296, 158] on img at bounding box center [278, 160] width 72 height 72
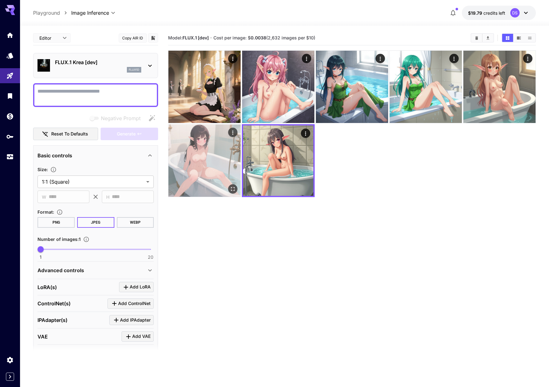
click at [208, 150] on img at bounding box center [204, 160] width 72 height 72
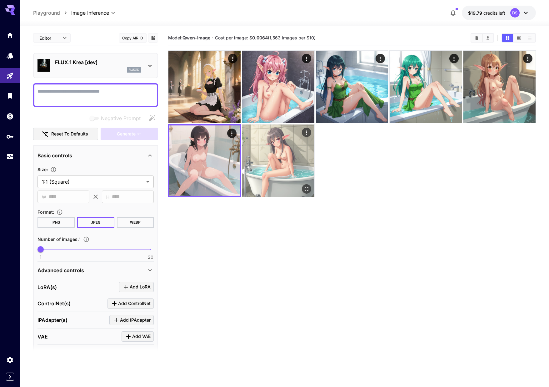
click at [269, 147] on img at bounding box center [278, 160] width 72 height 72
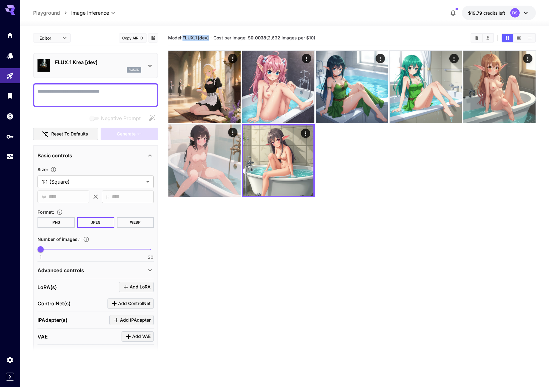
drag, startPoint x: 210, startPoint y: 39, endPoint x: 183, endPoint y: 41, distance: 27.3
click at [183, 41] on h5 "Model: FLUX.1 [dev]" at bounding box center [188, 38] width 41 height 6
copy b "FLUX.1 [dev]"
